Goal: Navigation & Orientation: Find specific page/section

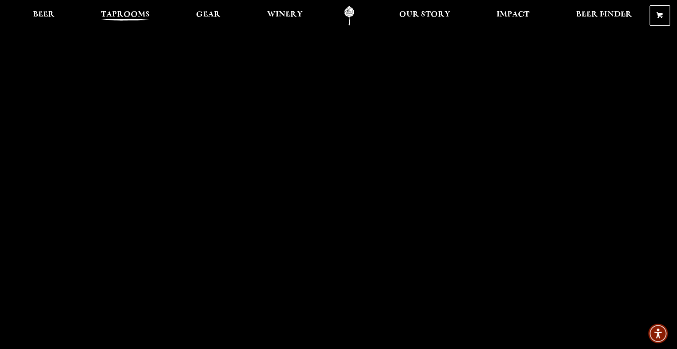
click at [136, 10] on link "Taprooms" at bounding box center [125, 16] width 60 height 20
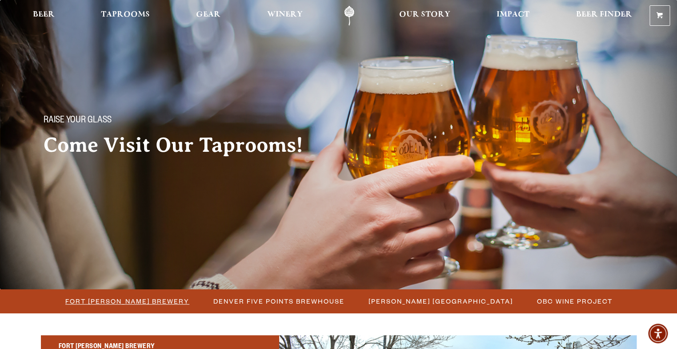
click at [120, 305] on span "Fort [PERSON_NAME] Brewery" at bounding box center [127, 300] width 124 height 13
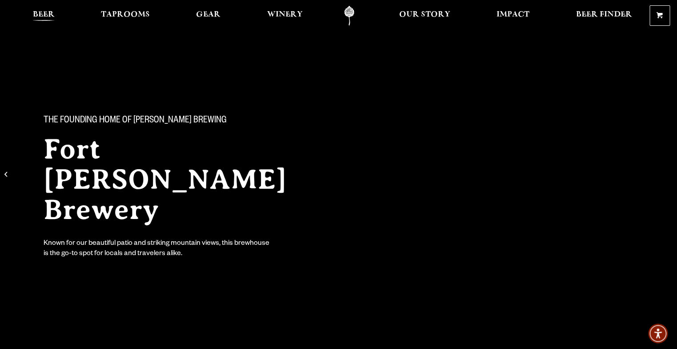
click at [45, 18] on span "Beer" at bounding box center [44, 14] width 22 height 7
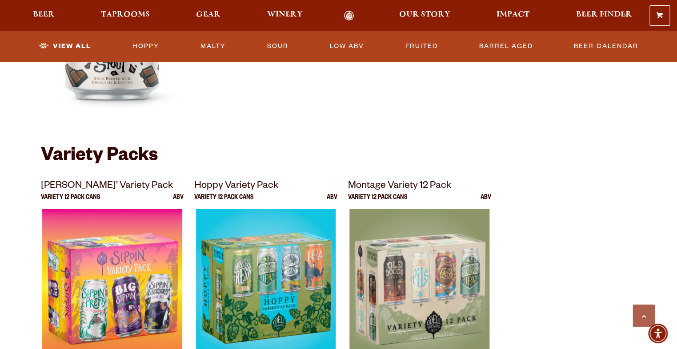
scroll to position [1774, 0]
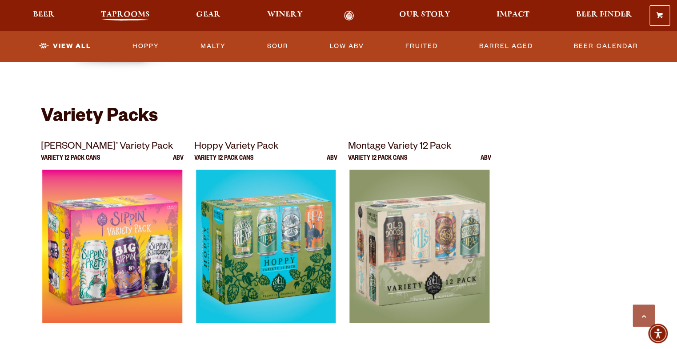
click at [127, 18] on span "Taprooms" at bounding box center [125, 14] width 49 height 7
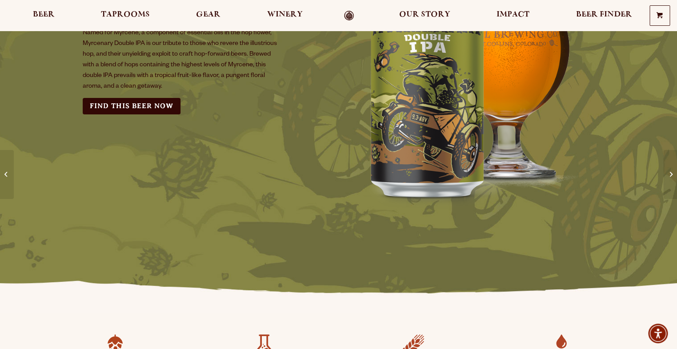
scroll to position [101, 0]
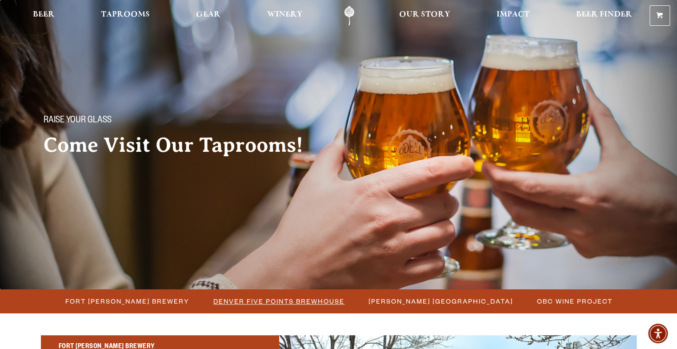
click at [219, 298] on span "Denver Five Points Brewhouse" at bounding box center [278, 300] width 131 height 13
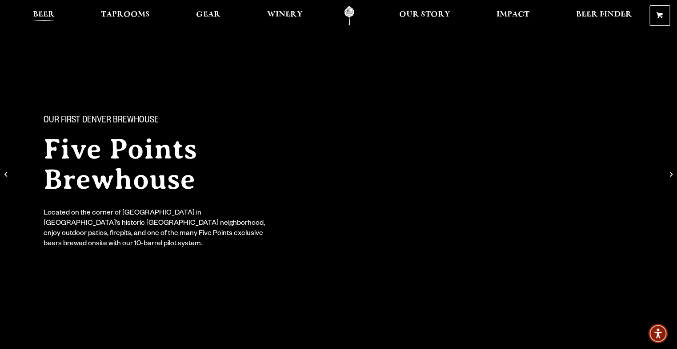
click at [44, 14] on span "Beer" at bounding box center [44, 14] width 22 height 7
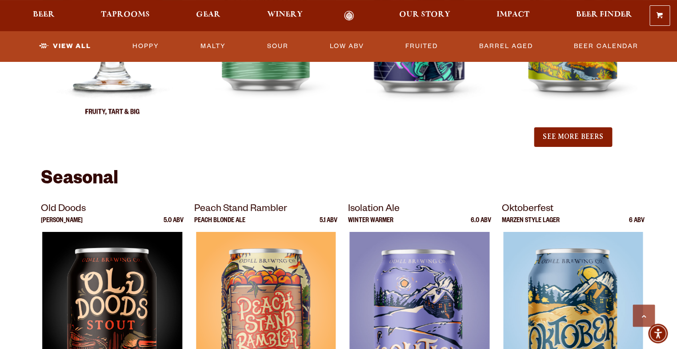
scroll to position [1115, 0]
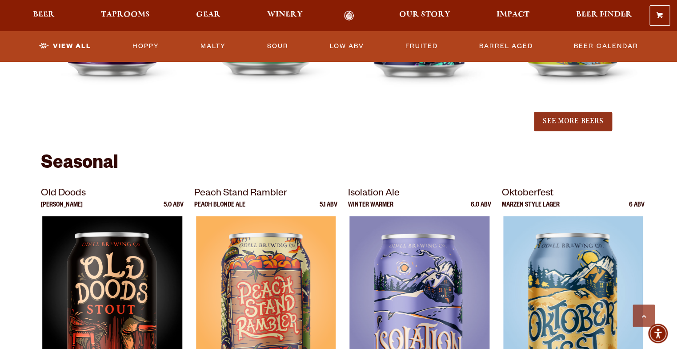
click at [543, 120] on button "See More Beers" at bounding box center [573, 122] width 78 height 20
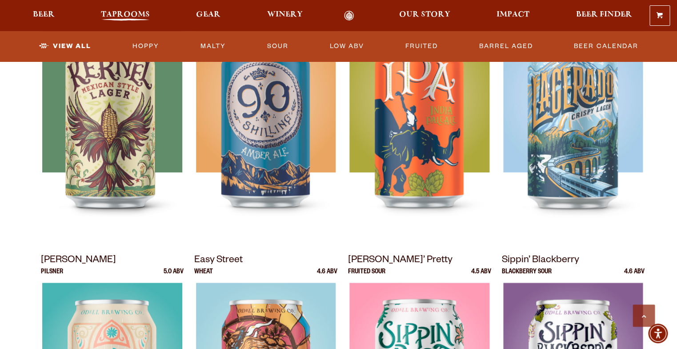
scroll to position [456, 0]
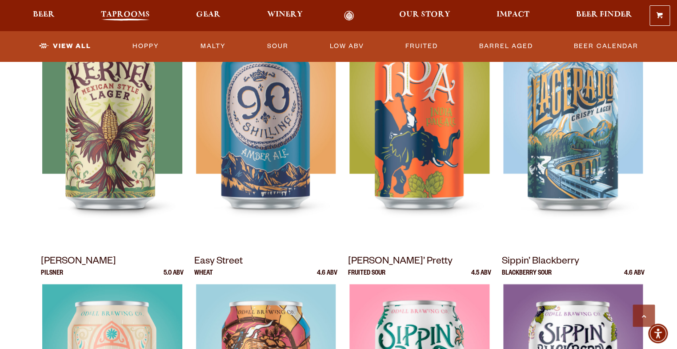
click at [117, 12] on span "Taprooms" at bounding box center [125, 14] width 49 height 7
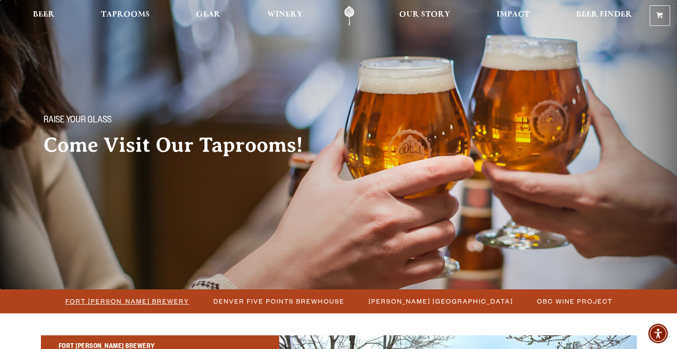
click at [124, 305] on span "Fort [PERSON_NAME] Brewery" at bounding box center [127, 300] width 124 height 13
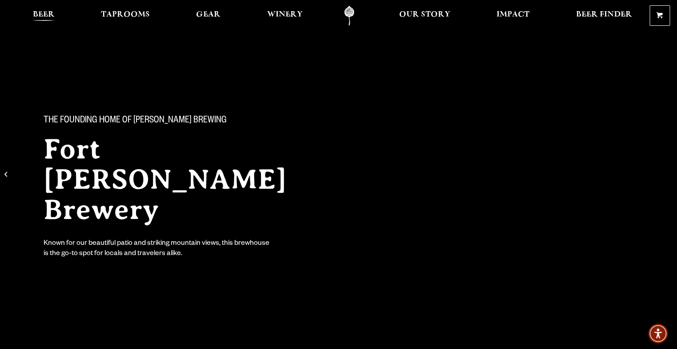
click at [51, 17] on span "Beer" at bounding box center [44, 14] width 22 height 7
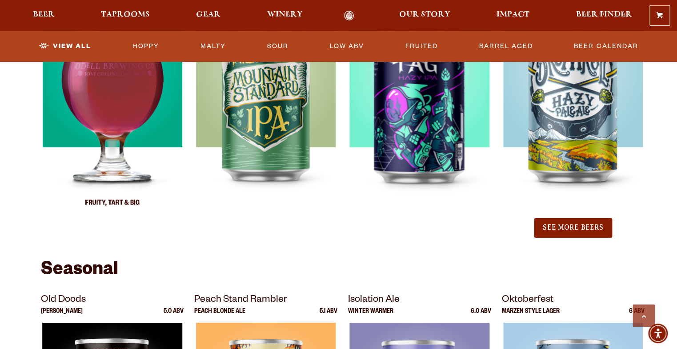
scroll to position [1014, 0]
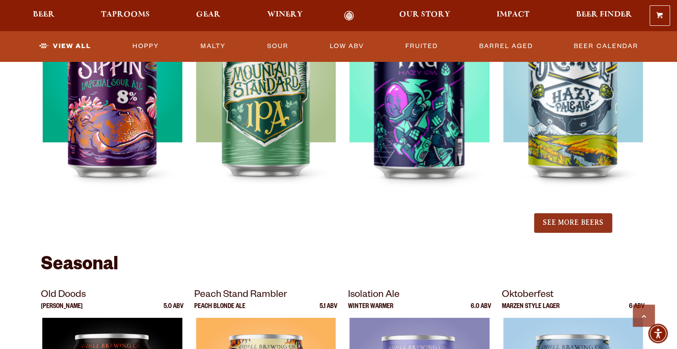
click at [574, 222] on button "See More Beers" at bounding box center [573, 223] width 78 height 20
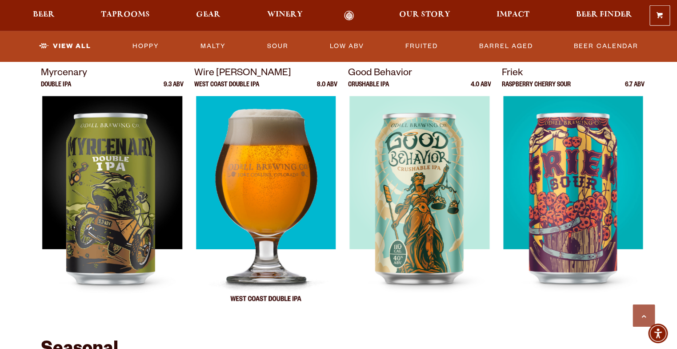
scroll to position [1166, 0]
